Goal: Transaction & Acquisition: Purchase product/service

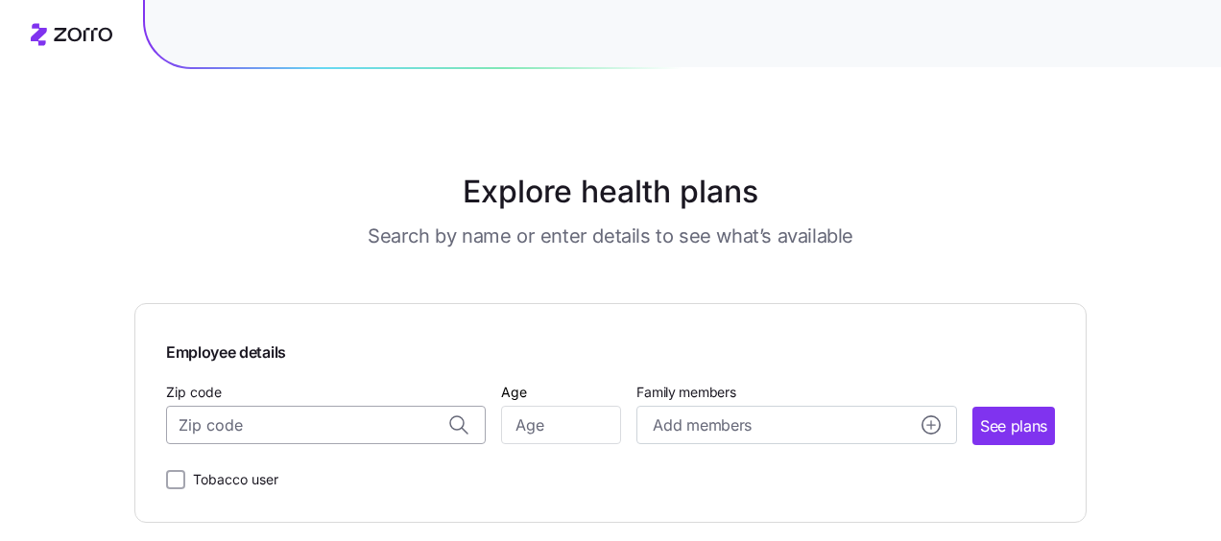
click at [267, 430] on input "Zip code" at bounding box center [326, 425] width 320 height 38
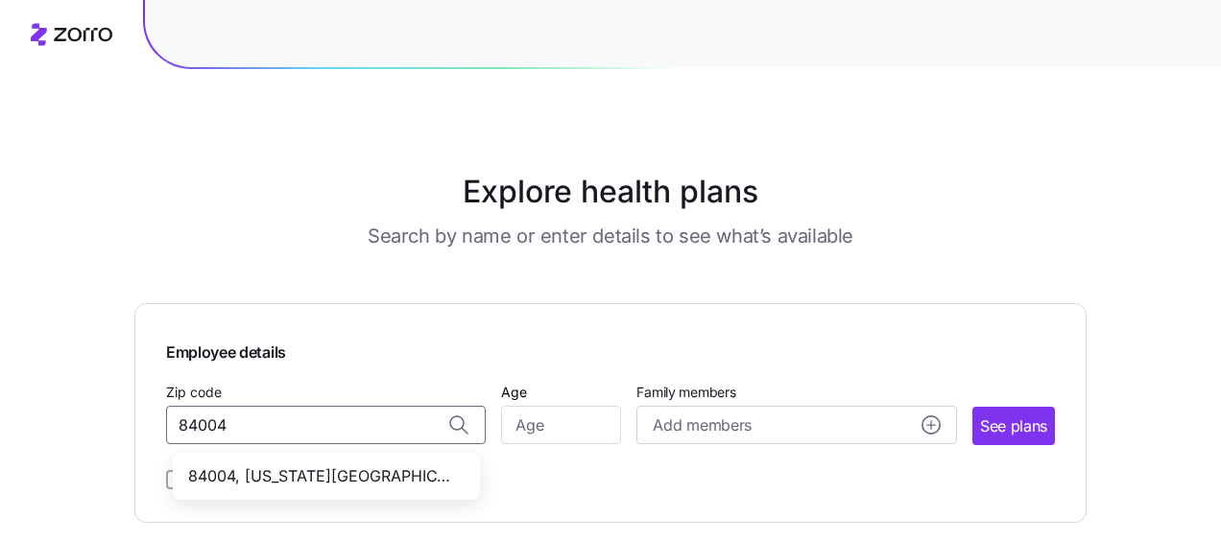
click at [286, 467] on span "84004, [US_STATE][GEOGRAPHIC_DATA], [GEOGRAPHIC_DATA]" at bounding box center [322, 477] width 269 height 24
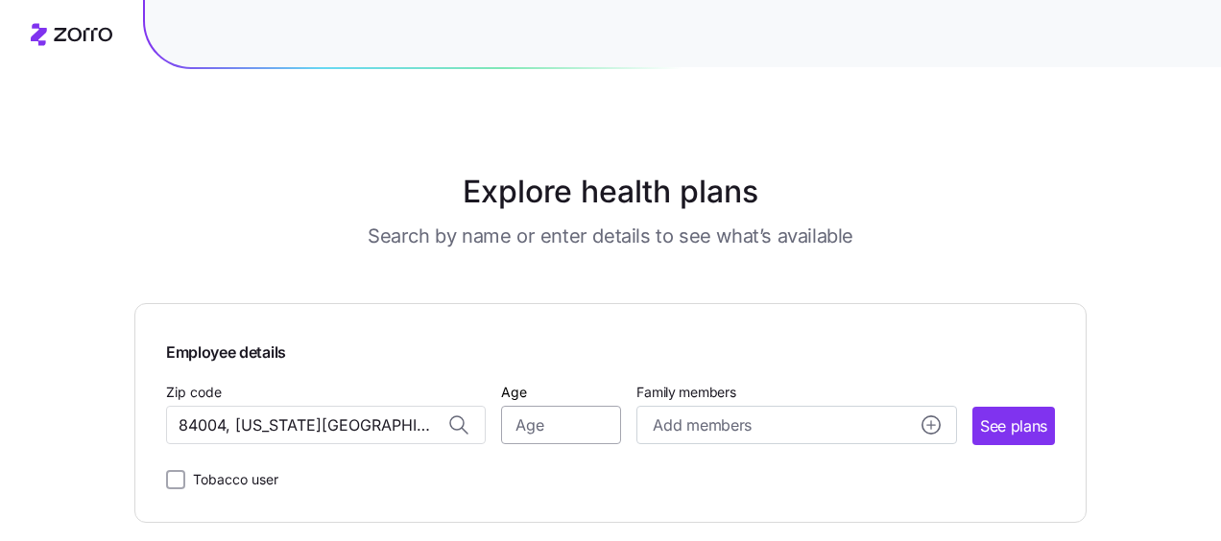
type input "84004, [US_STATE][GEOGRAPHIC_DATA], [GEOGRAPHIC_DATA]"
click at [538, 430] on input "Age" at bounding box center [561, 425] width 120 height 38
type input "39"
click at [732, 420] on span "Add members" at bounding box center [702, 426] width 98 height 24
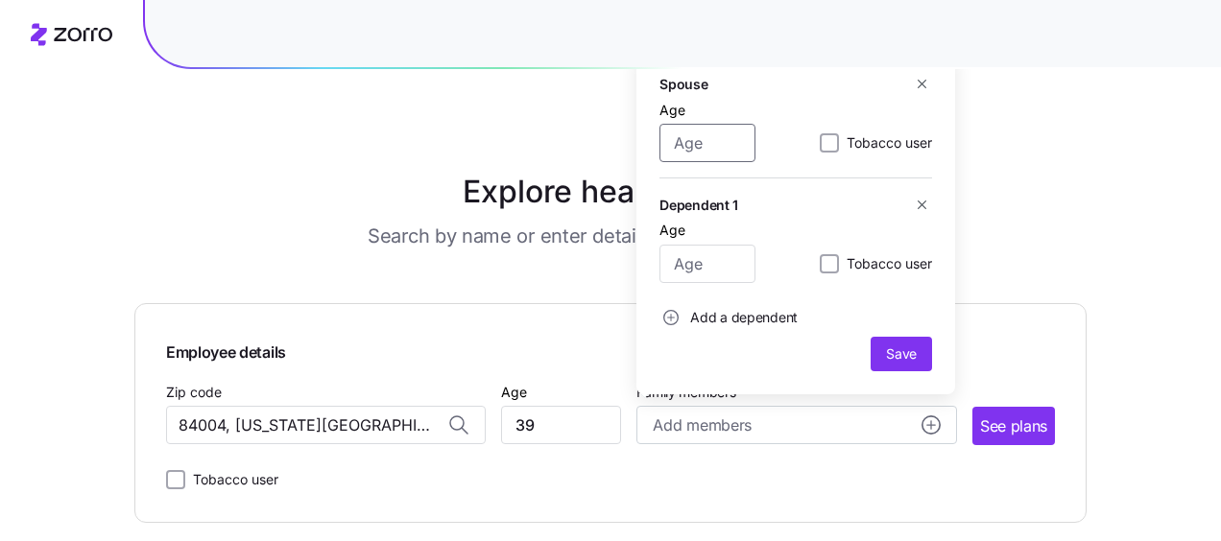
click at [709, 154] on input "Age" at bounding box center [708, 143] width 96 height 38
type input "36"
click at [711, 265] on input "Age" at bounding box center [708, 264] width 96 height 38
type input "10"
click at [714, 319] on span "Add a dependent" at bounding box center [744, 317] width 108 height 19
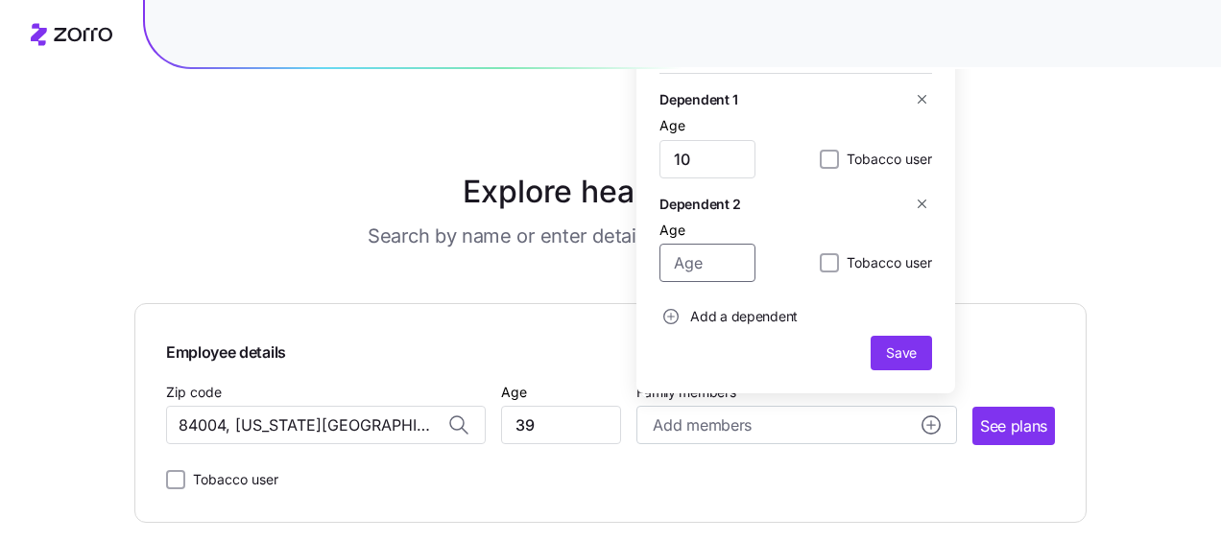
click at [715, 273] on input "Age" at bounding box center [708, 263] width 96 height 38
type input "8"
drag, startPoint x: 709, startPoint y: 304, endPoint x: 705, endPoint y: 313, distance: 9.9
click at [705, 313] on span "Add a dependent" at bounding box center [744, 316] width 108 height 19
click at [701, 262] on input "Age" at bounding box center [708, 263] width 96 height 38
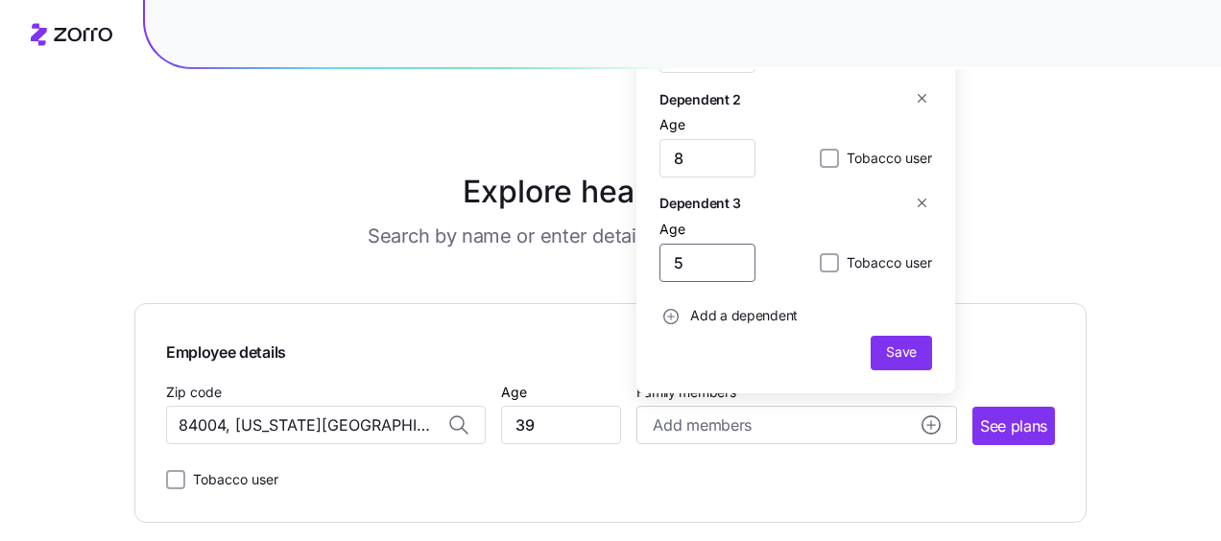
type input "5"
click at [713, 320] on span "Add a dependent" at bounding box center [744, 315] width 108 height 19
click at [709, 267] on input "Age" at bounding box center [708, 262] width 96 height 38
type input "1"
click at [886, 353] on span "Save" at bounding box center [901, 352] width 31 height 19
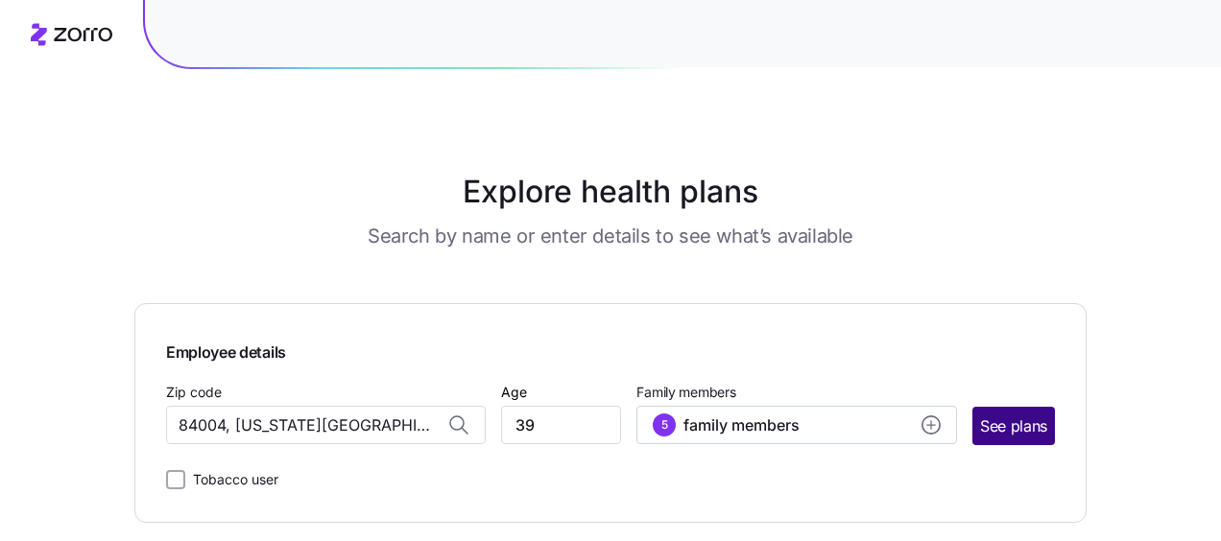
click at [1000, 421] on span "See plans" at bounding box center [1013, 427] width 67 height 24
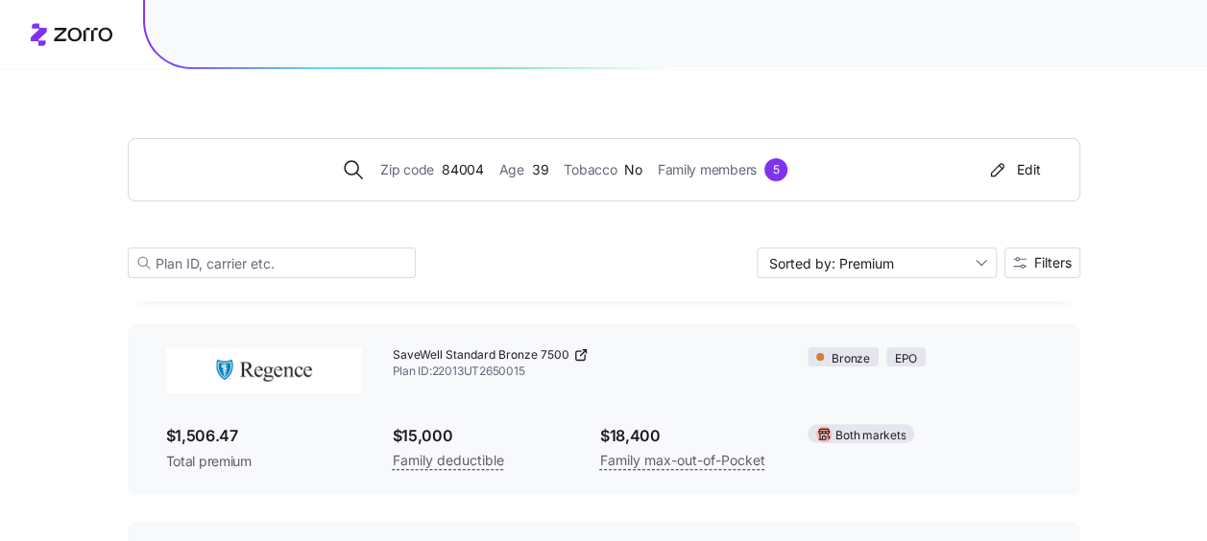
scroll to position [95, 0]
click at [1027, 261] on span "Filters" at bounding box center [1042, 262] width 59 height 13
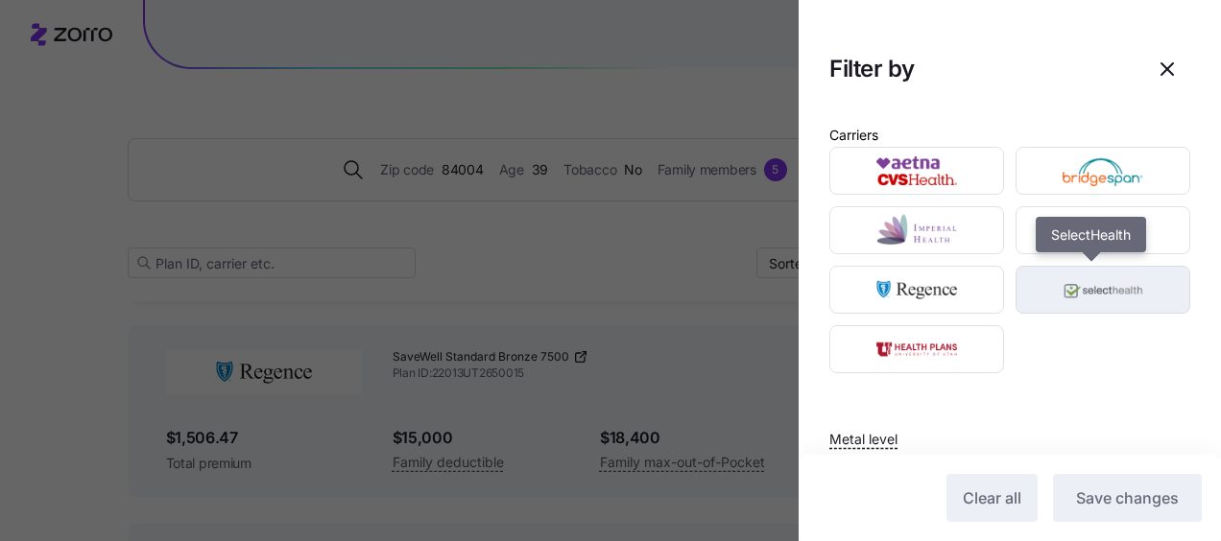
click at [1056, 303] on img "button" at bounding box center [1103, 290] width 141 height 38
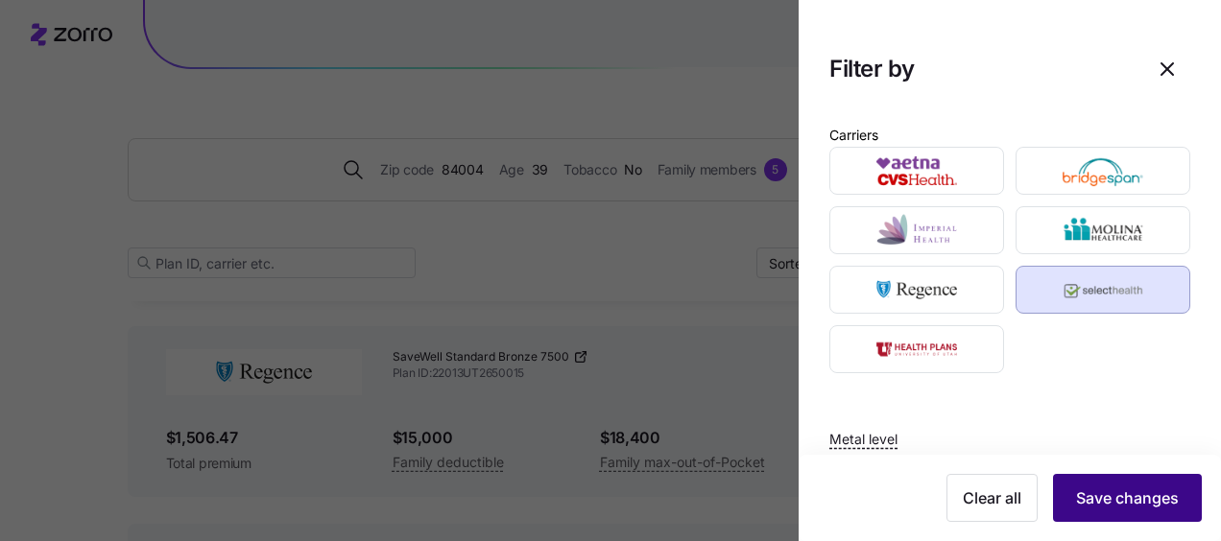
click at [1085, 492] on span "Save changes" at bounding box center [1127, 498] width 103 height 23
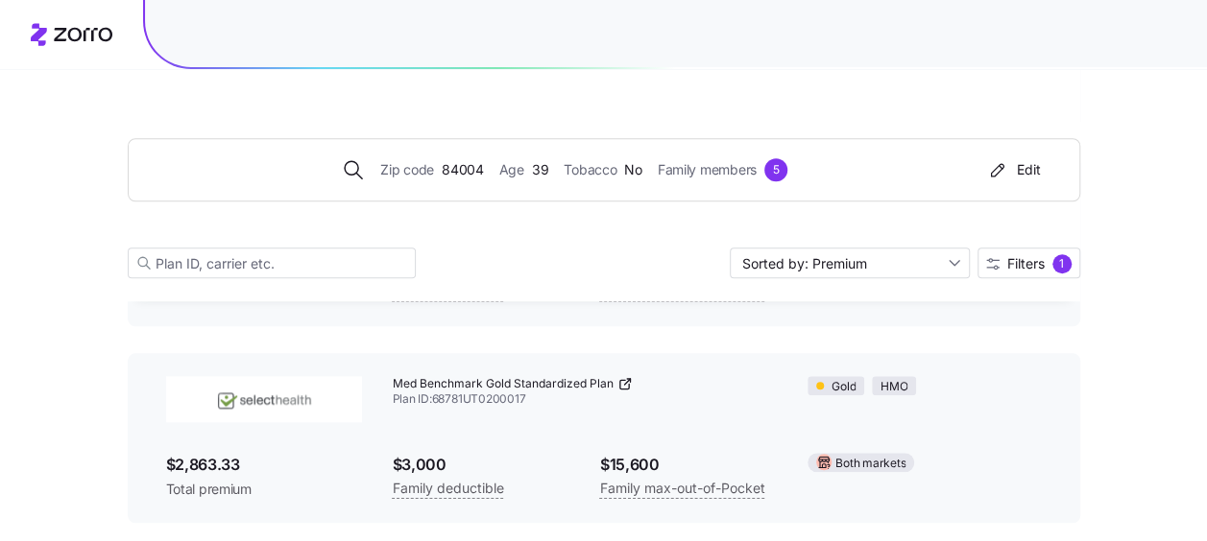
scroll to position [4416, 0]
click at [514, 407] on span "Plan ID: 68781UT0200017" at bounding box center [585, 399] width 385 height 16
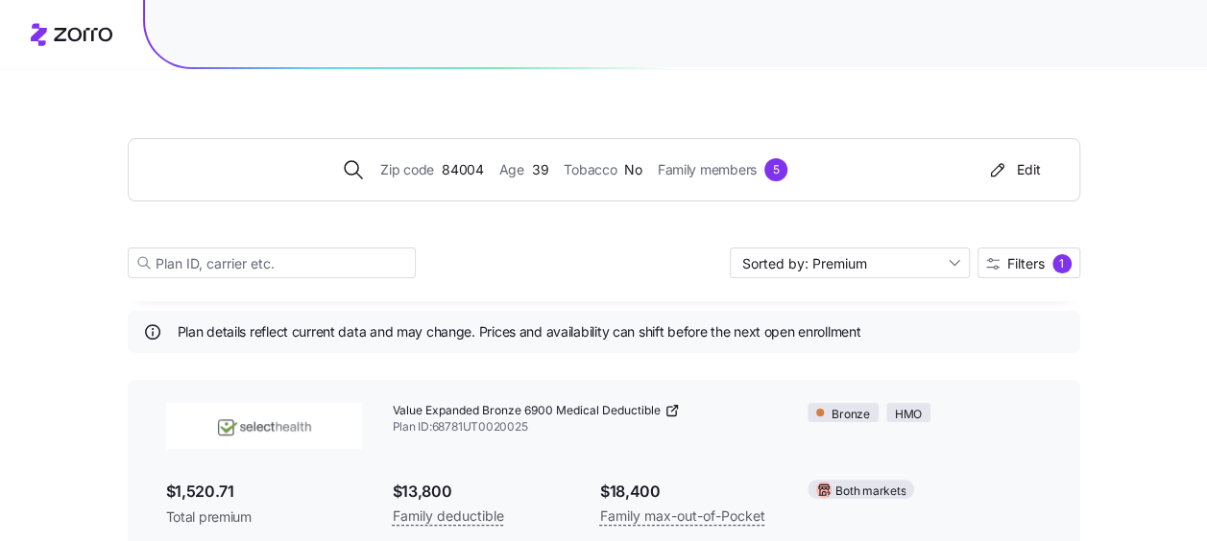
scroll to position [42, 0]
